Goal: Information Seeking & Learning: Learn about a topic

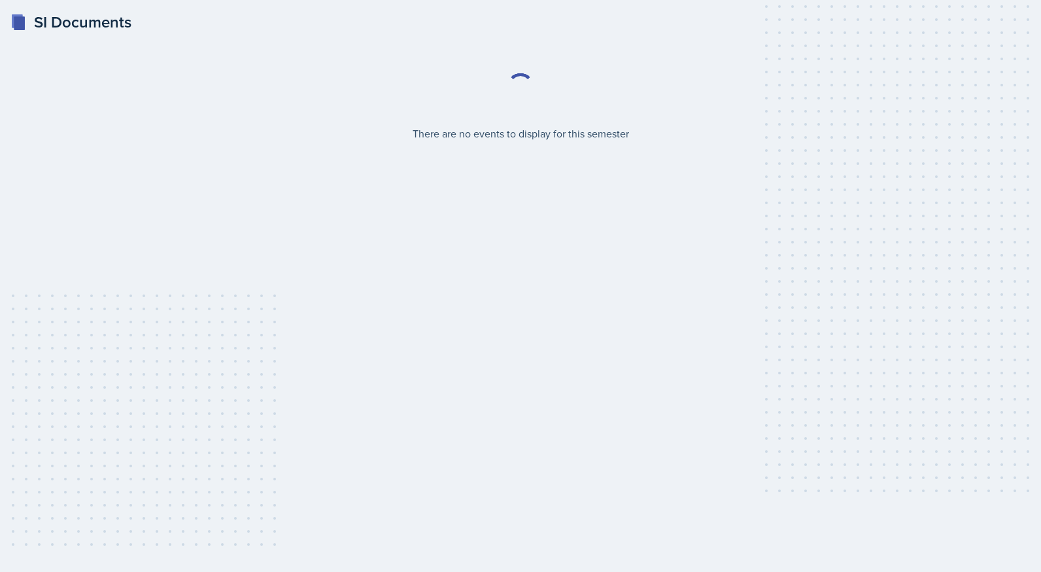
select select "2bed604d-1099-4043-b1bc-2365e8740244"
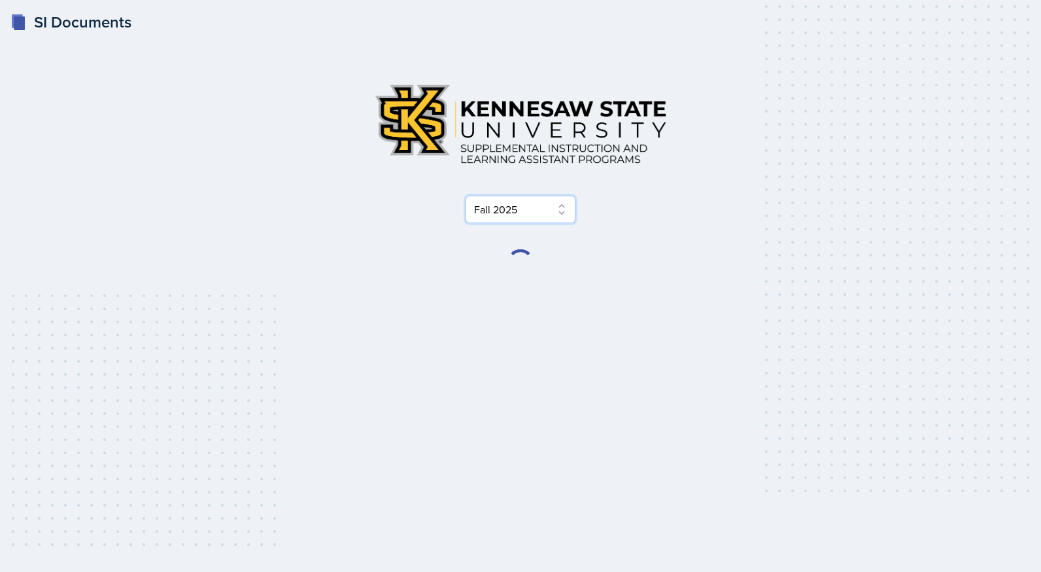
click at [525, 214] on select "Select Semester Fall 2025 Summer 2025 Spring 2025 Fall 2024 Summer 2024 Spring …" at bounding box center [521, 209] width 110 height 27
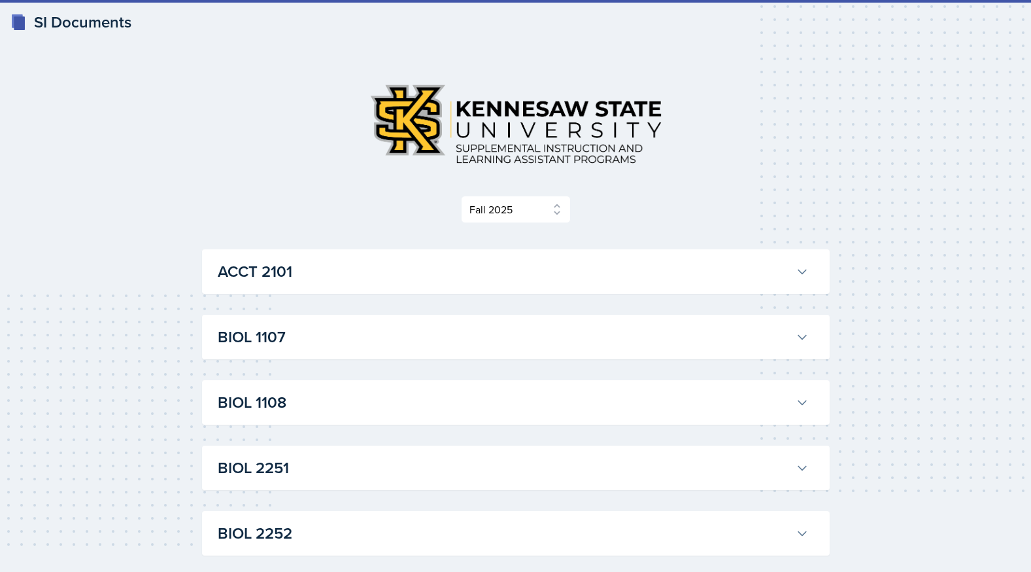
click at [592, 205] on div "Select Semester Fall 2025 Summer 2025 Spring 2025 Fall 2024 Summer 2024 Spring …" at bounding box center [516, 209] width 628 height 27
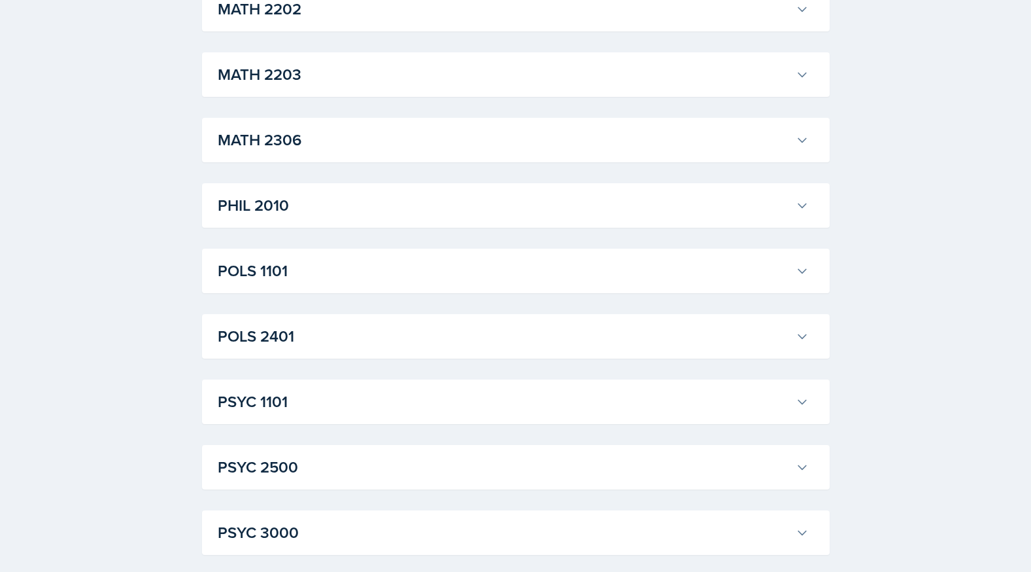
scroll to position [1635, 0]
click at [434, 215] on h3 "POLS 1101" at bounding box center [504, 206] width 573 height 24
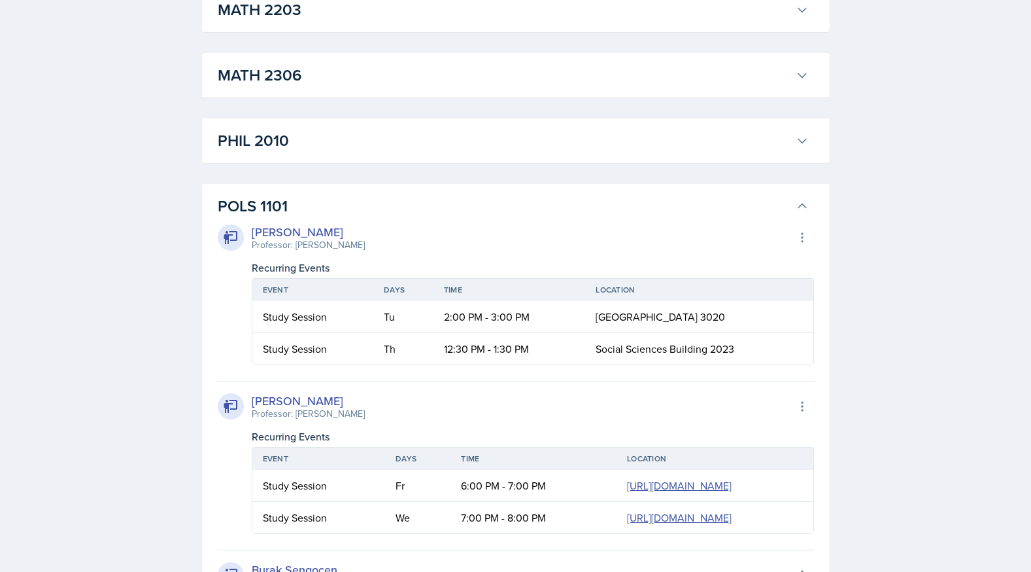
click at [462, 211] on h3 "POLS 1101" at bounding box center [504, 206] width 573 height 24
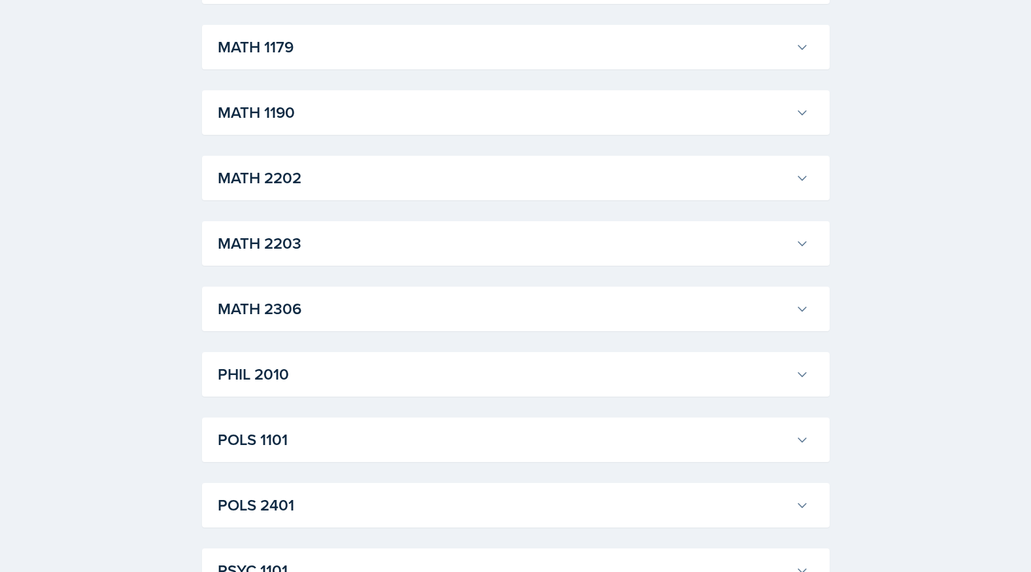
scroll to position [1417, 0]
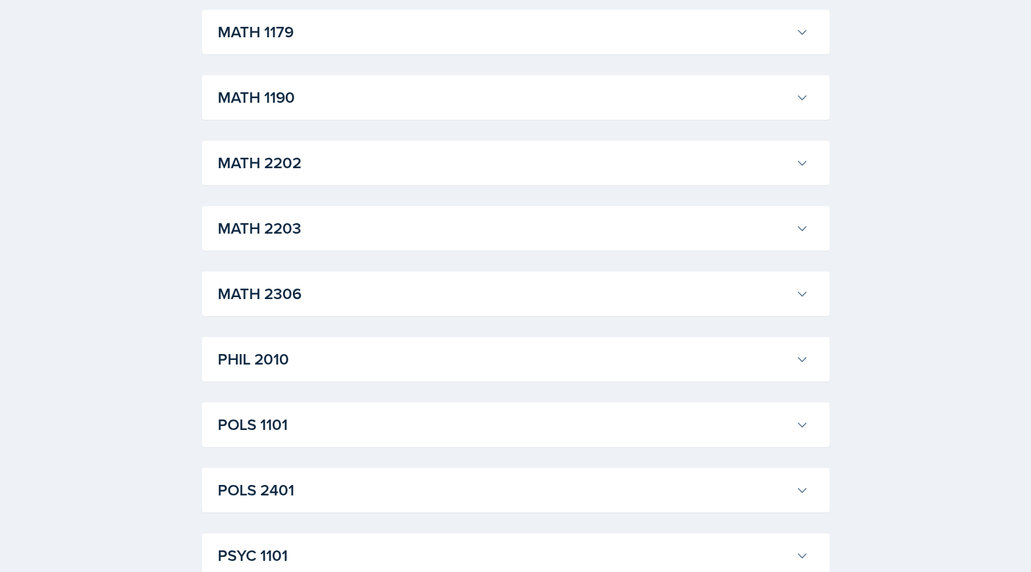
click at [347, 410] on button "POLS 1101" at bounding box center [513, 424] width 596 height 29
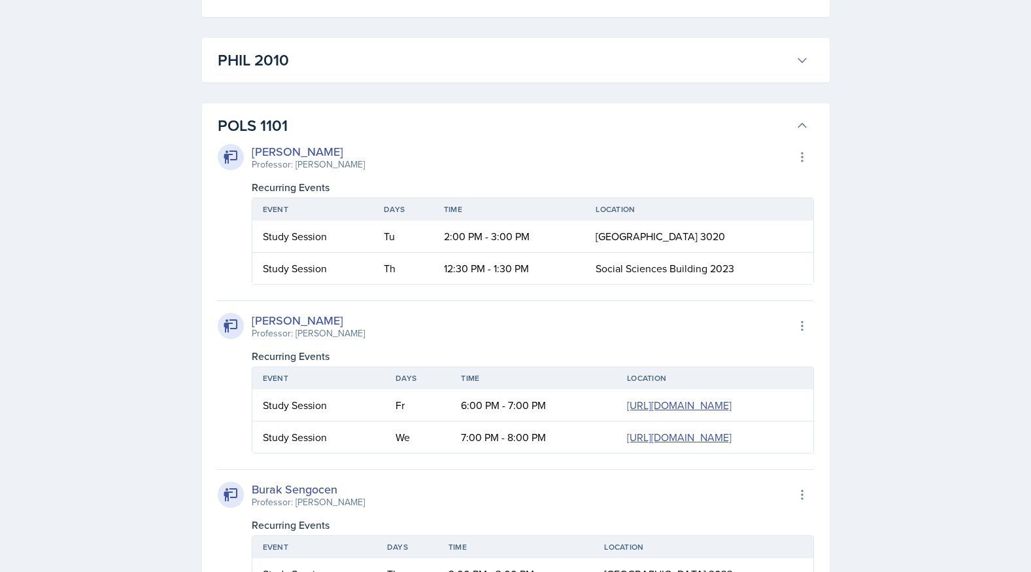
scroll to position [1744, 0]
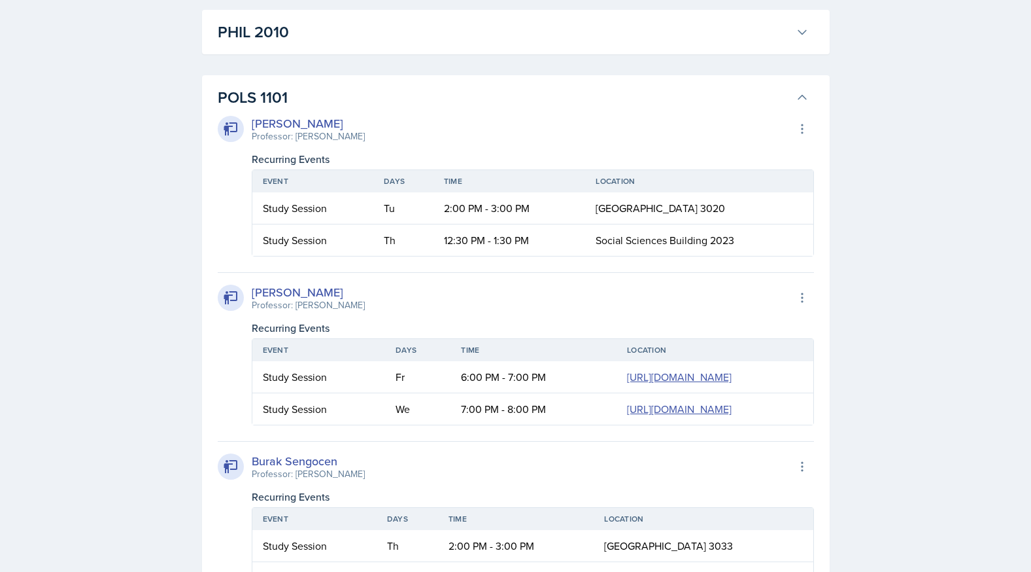
click at [341, 39] on h3 "PHIL 2010" at bounding box center [504, 32] width 573 height 24
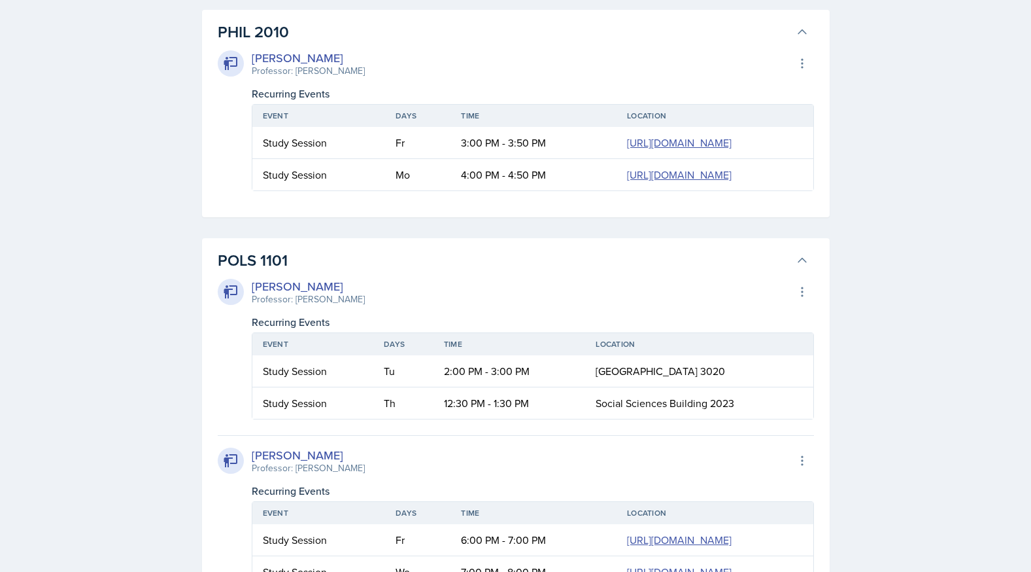
drag, startPoint x: 352, startPoint y: 373, endPoint x: 352, endPoint y: 351, distance: 21.6
click at [352, 272] on h3 "POLS 1101" at bounding box center [504, 261] width 573 height 24
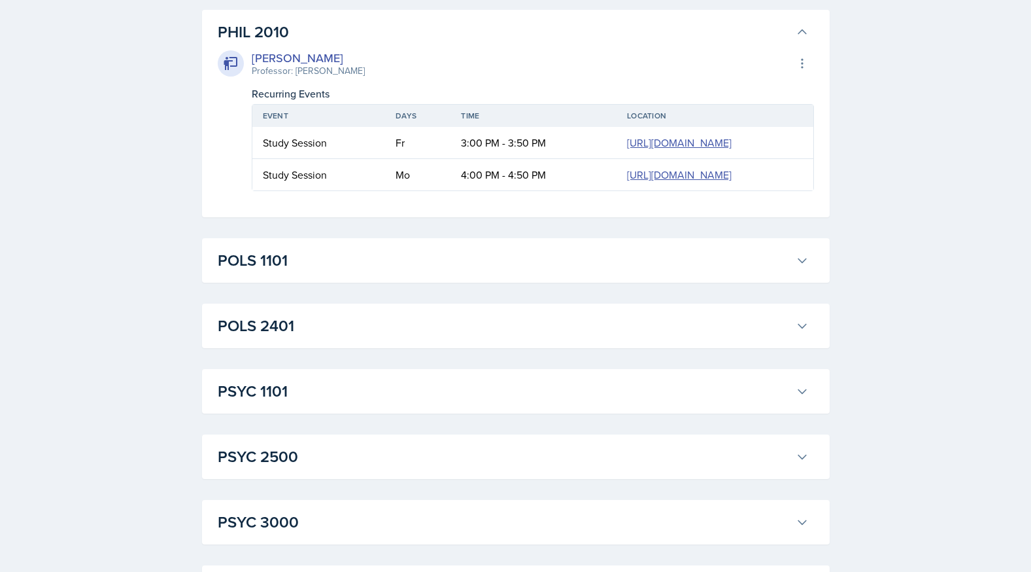
drag, startPoint x: 320, startPoint y: 18, endPoint x: 324, endPoint y: 24, distance: 7.0
click at [320, 18] on button "PHIL 2010" at bounding box center [513, 32] width 596 height 29
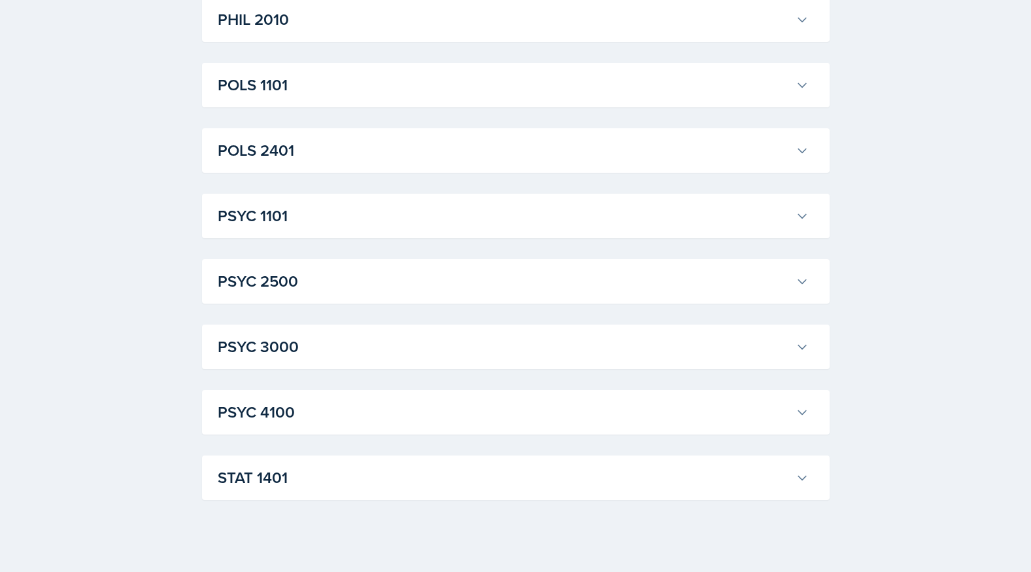
scroll to position [1768, 0]
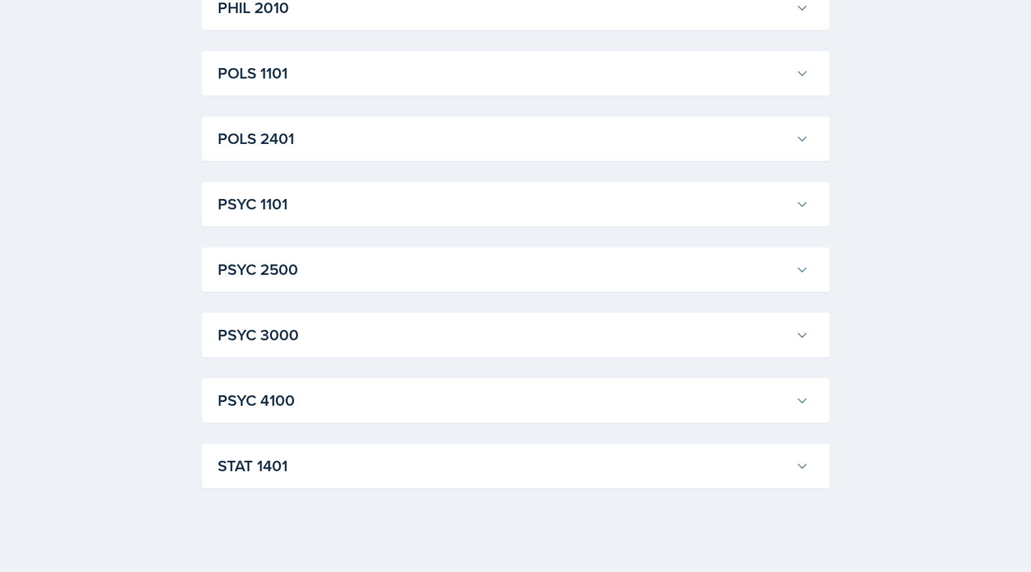
click at [338, 272] on h3 "PSYC 2500" at bounding box center [504, 270] width 573 height 24
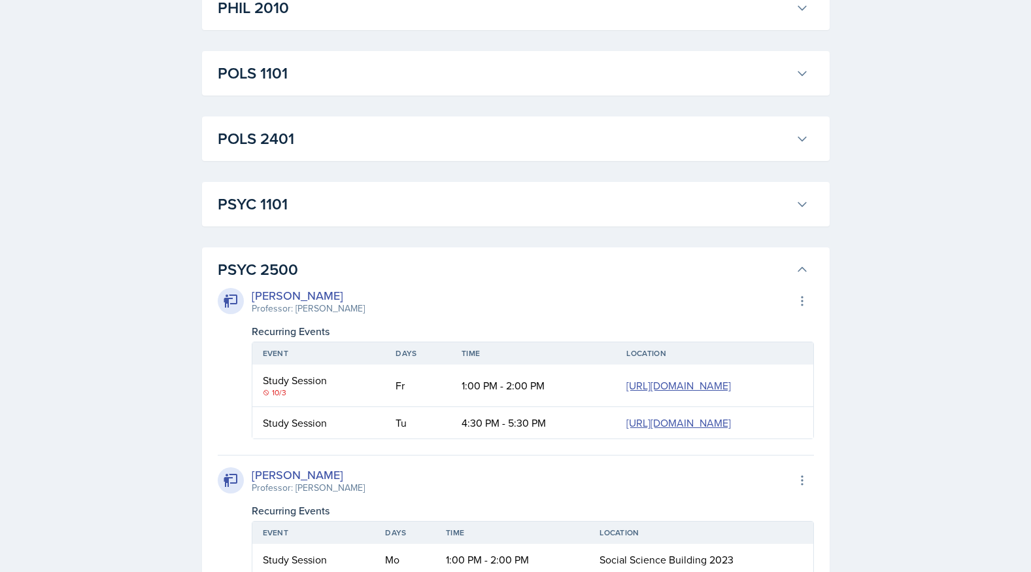
click at [337, 271] on h3 "PSYC 2500" at bounding box center [504, 270] width 573 height 24
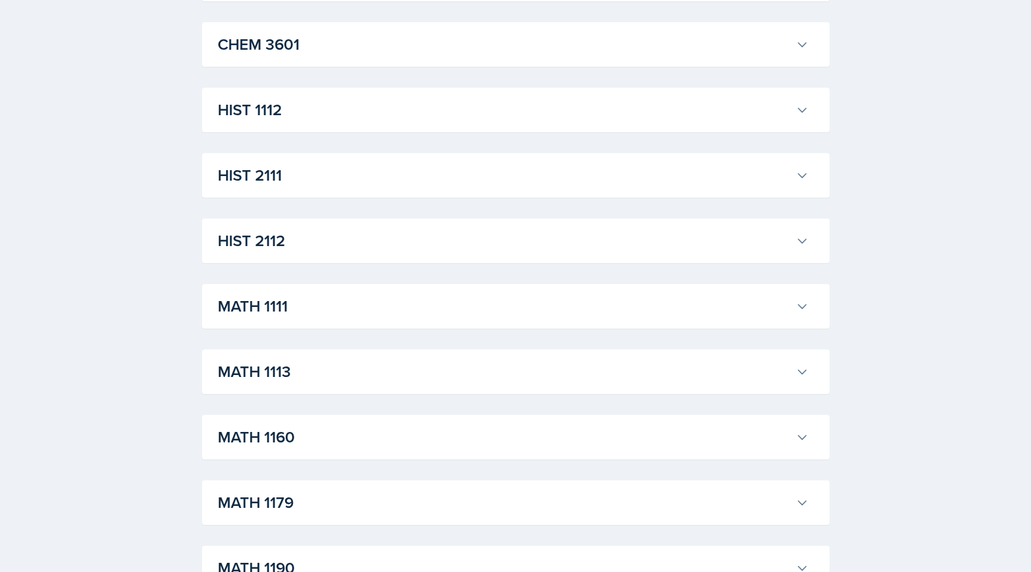
scroll to position [1005, 0]
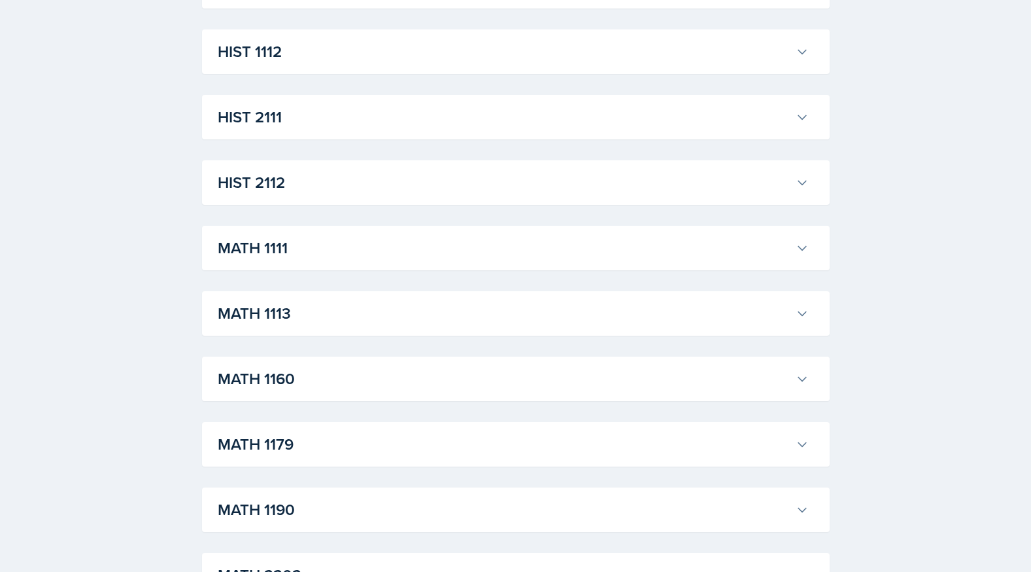
click at [481, 363] on div "MATH 1160 [PERSON_NAME] Professor: [PERSON_NAME] Export to Google Calendar Recu…" at bounding box center [516, 378] width 628 height 44
click at [490, 359] on div "MATH 1160 [PERSON_NAME] Professor: [PERSON_NAME] Export to Google Calendar Recu…" at bounding box center [516, 378] width 628 height 44
drag, startPoint x: 494, startPoint y: 364, endPoint x: 476, endPoint y: 394, distance: 34.9
click at [485, 379] on button "MATH 1160" at bounding box center [513, 378] width 596 height 29
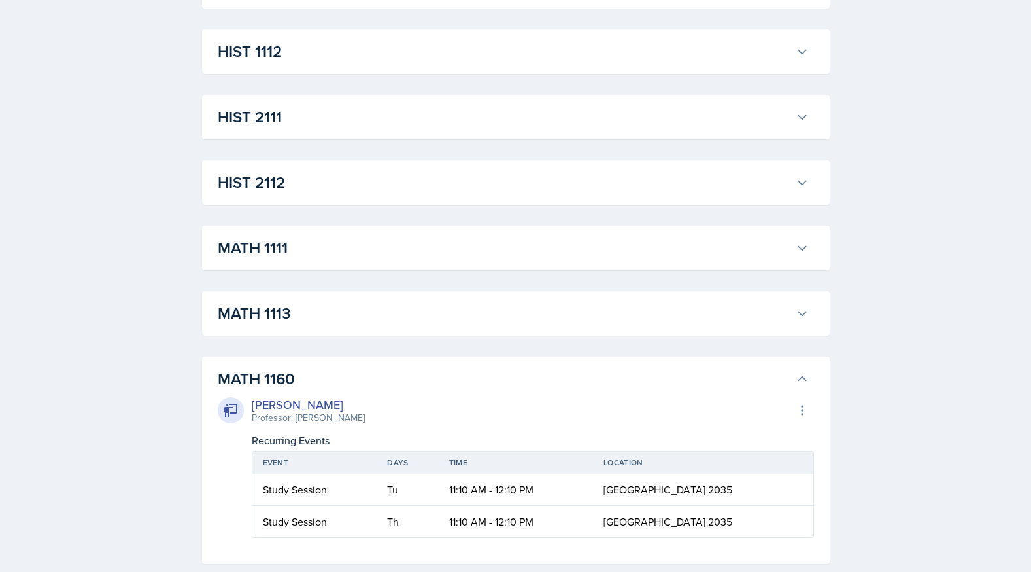
click at [490, 372] on h3 "MATH 1160" at bounding box center [504, 379] width 573 height 24
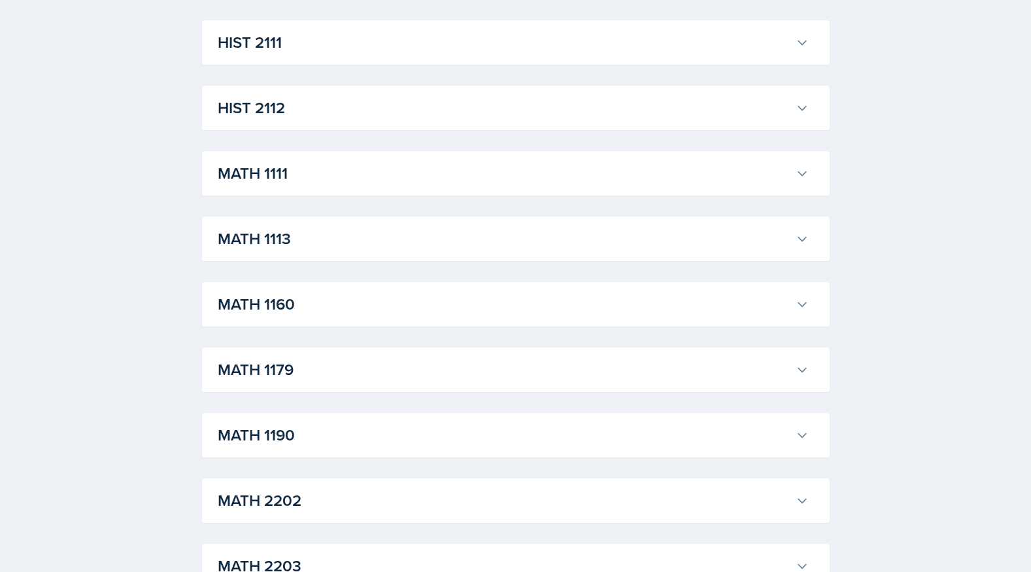
scroll to position [1114, 0]
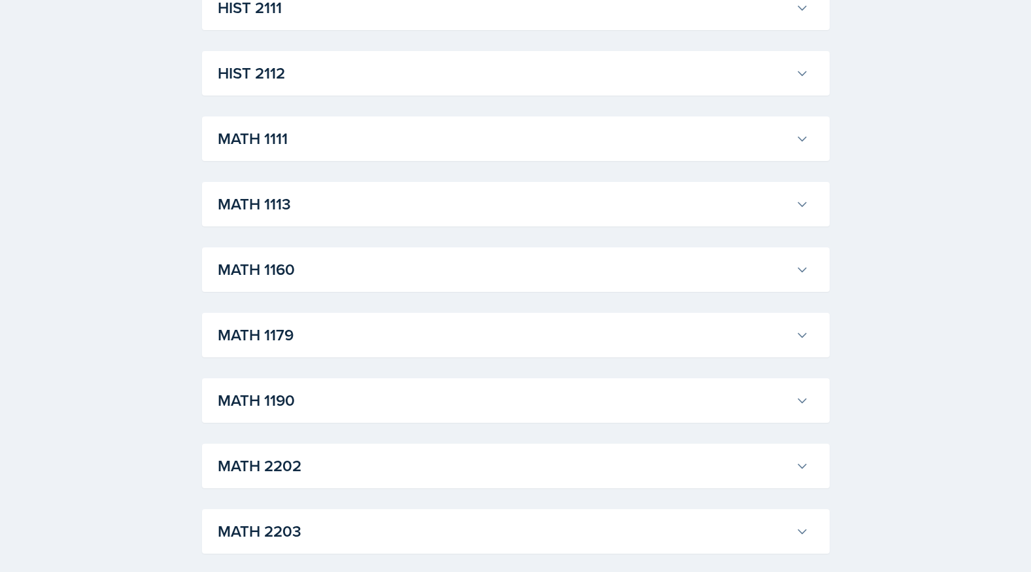
click at [411, 387] on button "MATH 1190" at bounding box center [513, 400] width 596 height 29
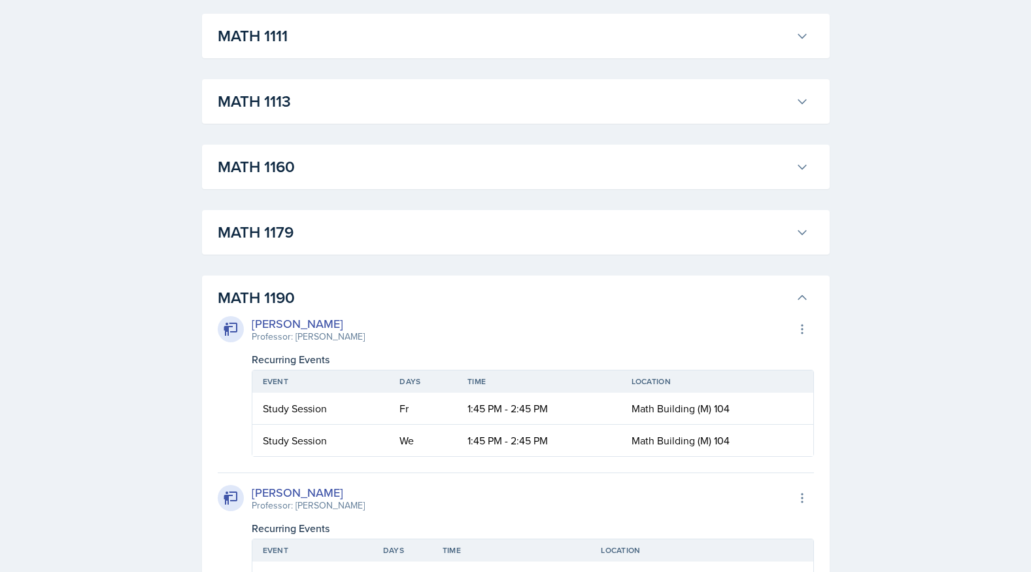
scroll to position [1222, 0]
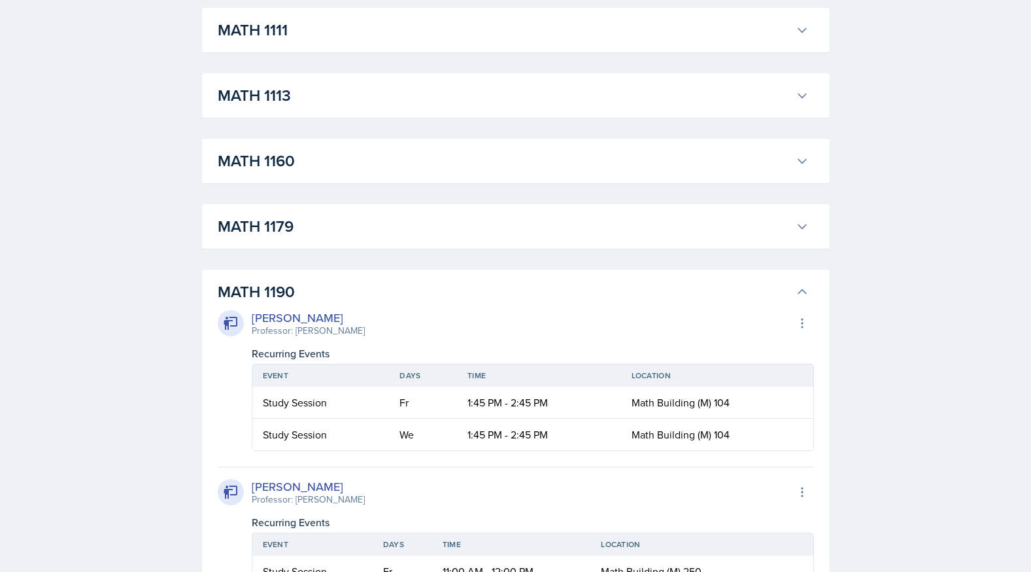
click at [426, 289] on h3 "MATH 1190" at bounding box center [504, 292] width 573 height 24
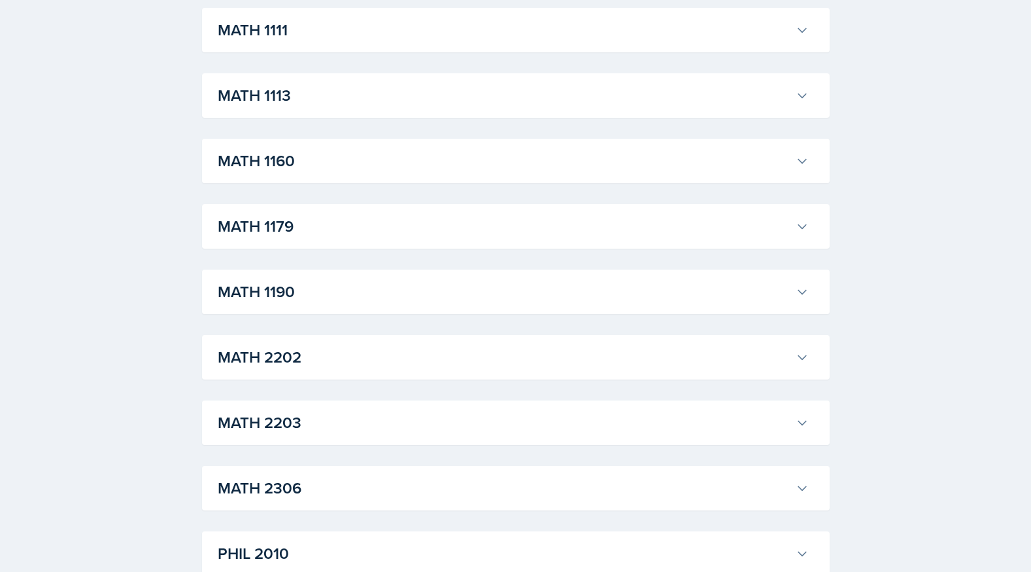
click at [451, 92] on h3 "MATH 1113" at bounding box center [504, 96] width 573 height 24
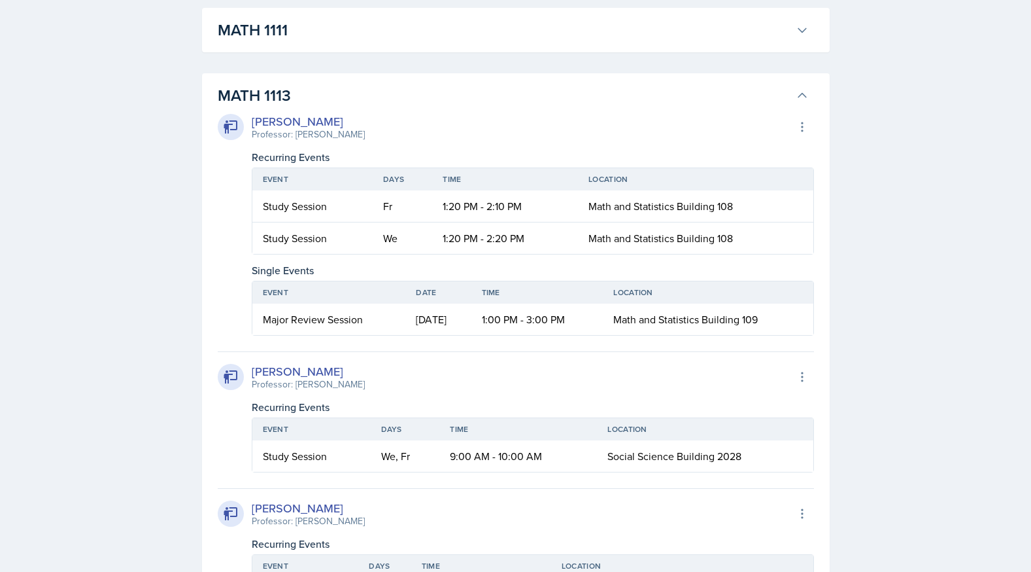
click at [451, 92] on h3 "MATH 1113" at bounding box center [504, 96] width 573 height 24
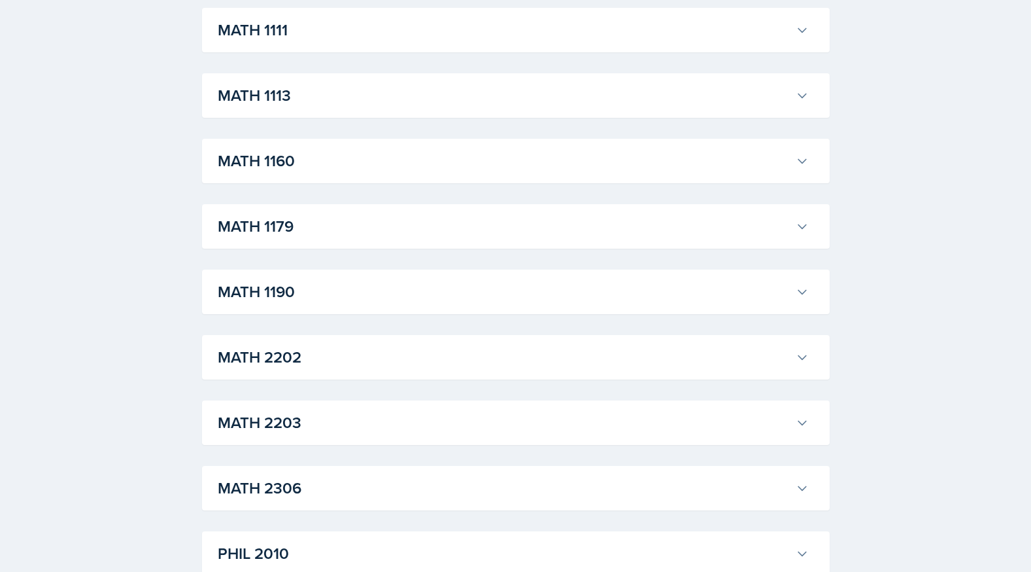
click at [524, 289] on h3 "MATH 1190" at bounding box center [504, 292] width 573 height 24
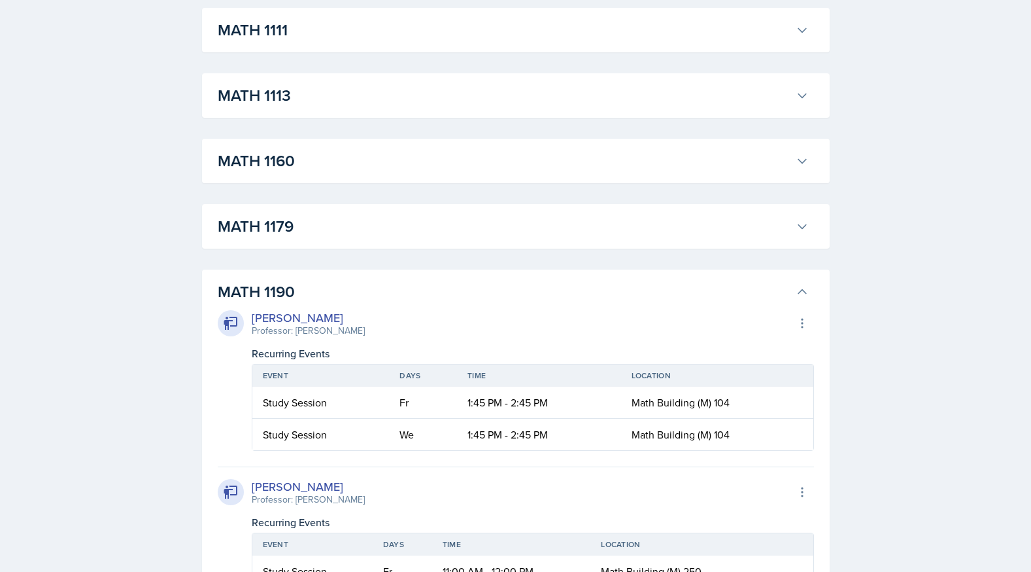
click at [524, 289] on h3 "MATH 1190" at bounding box center [504, 292] width 573 height 24
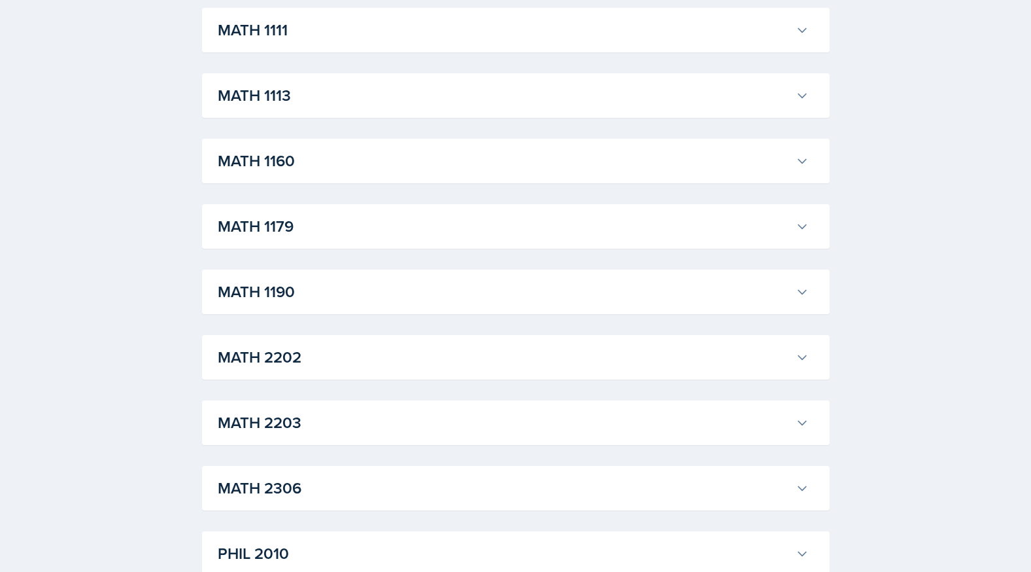
click at [524, 287] on h3 "MATH 1190" at bounding box center [504, 292] width 573 height 24
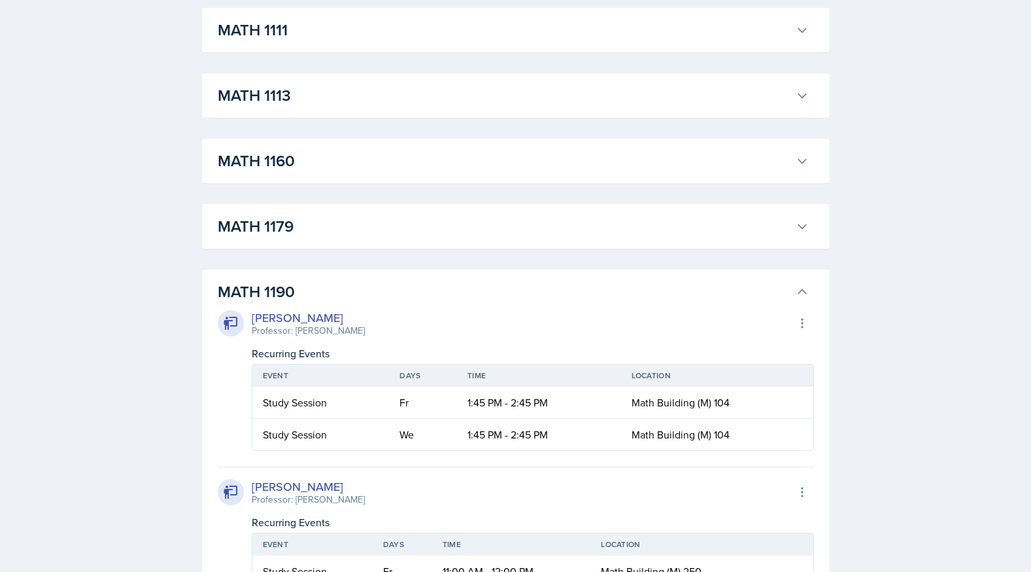
drag, startPoint x: 420, startPoint y: 308, endPoint x: 425, endPoint y: 293, distance: 15.9
click at [425, 292] on h3 "MATH 1190" at bounding box center [504, 292] width 573 height 24
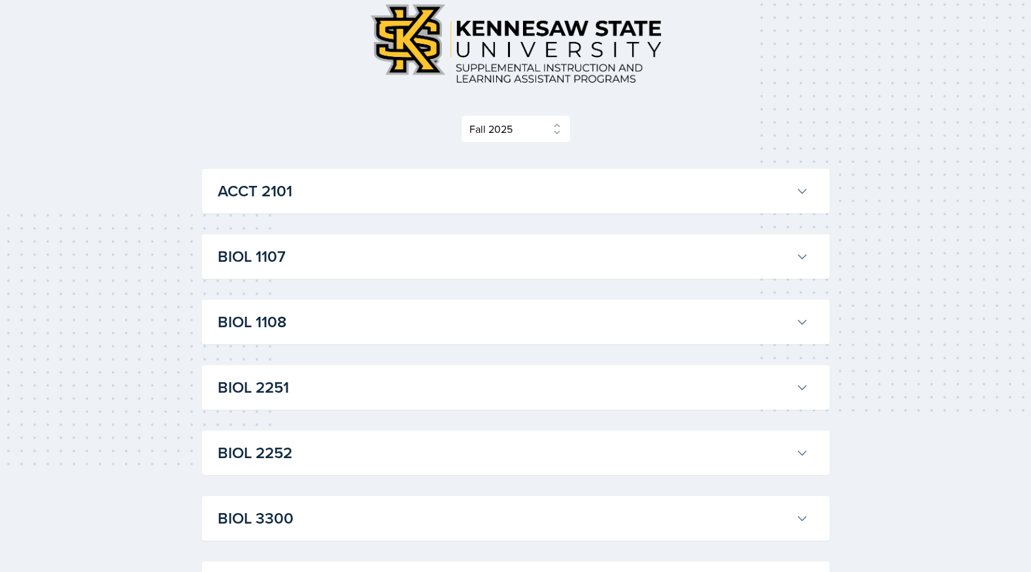
scroll to position [0, 0]
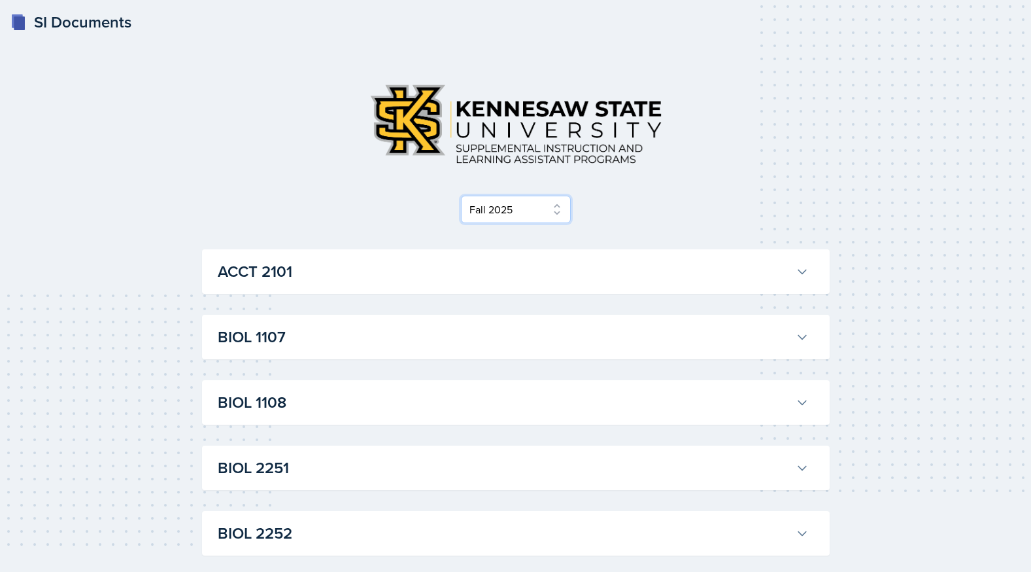
click at [516, 218] on select "Select Semester Fall 2025 Summer 2025 Spring 2025 Fall 2024 Summer 2024 Spring …" at bounding box center [516, 209] width 110 height 27
